Goal: Task Accomplishment & Management: Manage account settings

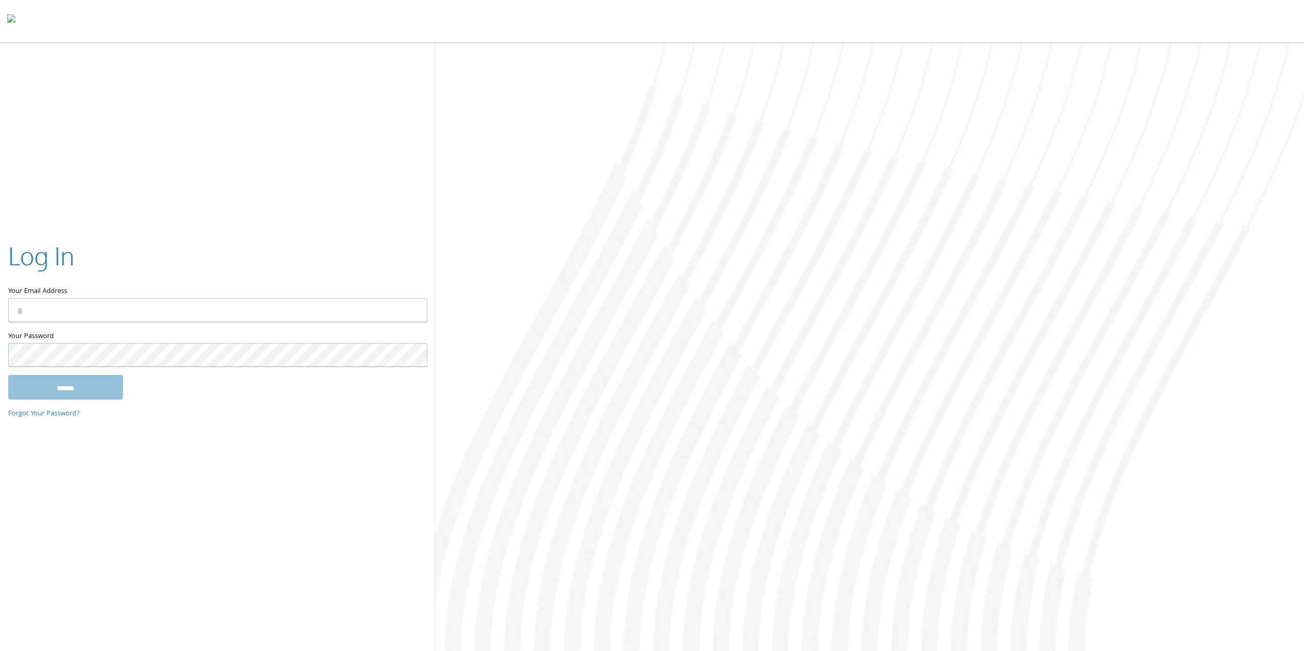
type input "**********"
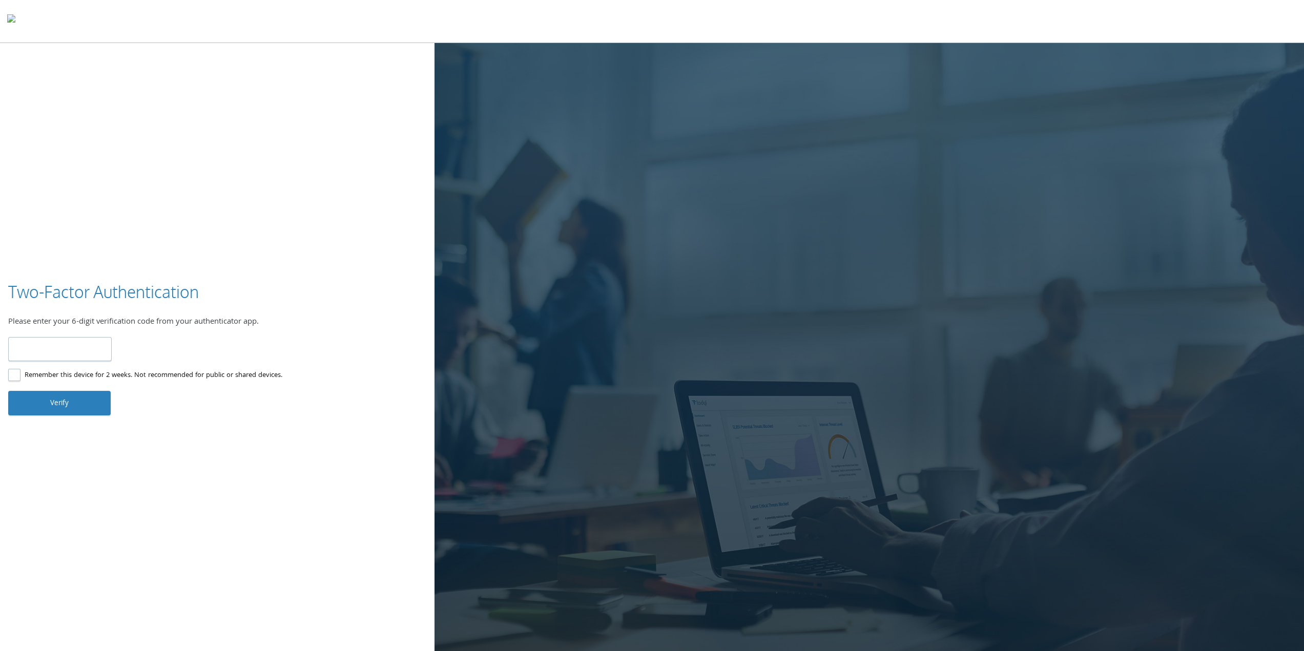
click at [41, 353] on input "number" at bounding box center [60, 349] width 104 height 24
type input "******"
click at [88, 414] on button "Verify" at bounding box center [59, 403] width 102 height 25
